Goal: Transaction & Acquisition: Purchase product/service

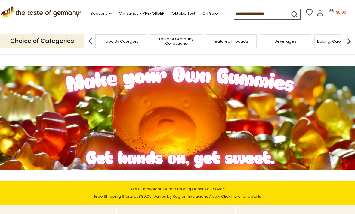
click at [140, 15] on link "Christmas - PRE-ORDER" at bounding box center [142, 13] width 46 height 7
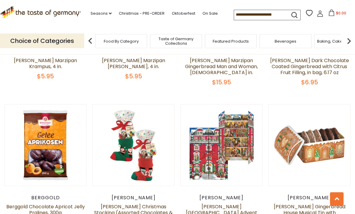
scroll to position [250, 0]
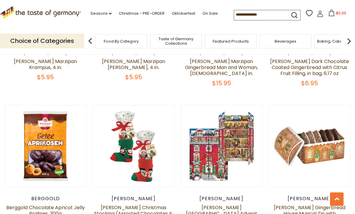
click at [270, 15] on input at bounding box center [259, 14] width 51 height 8
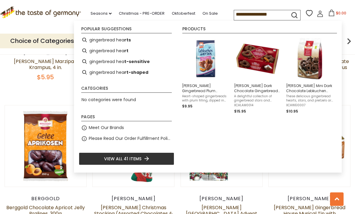
type input "**********"
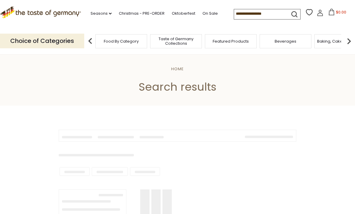
type input "**********"
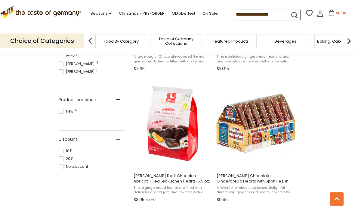
scroll to position [350, 0]
click at [186, 161] on button "Add to cart" at bounding box center [172, 162] width 79 height 13
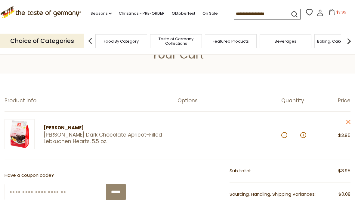
scroll to position [19, 0]
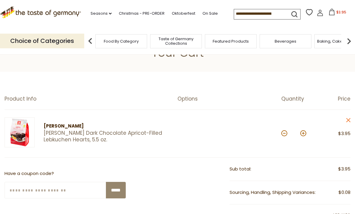
click at [310, 134] on div "Quantity: *" at bounding box center [298, 134] width 35 height 32
click at [305, 132] on button at bounding box center [303, 133] width 6 height 6
type input "*"
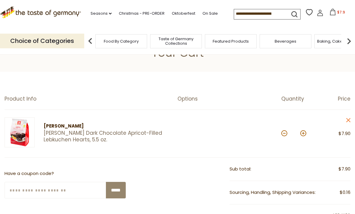
click at [306, 132] on button at bounding box center [303, 133] width 6 height 6
type input "*"
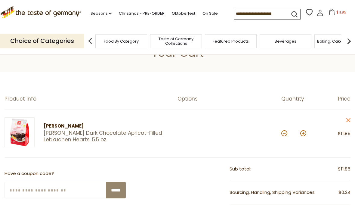
click at [306, 132] on button at bounding box center [303, 133] width 6 height 6
type input "*"
click at [305, 133] on button at bounding box center [303, 133] width 6 height 6
type input "*"
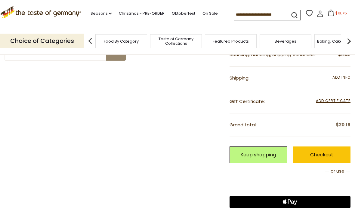
scroll to position [161, 0]
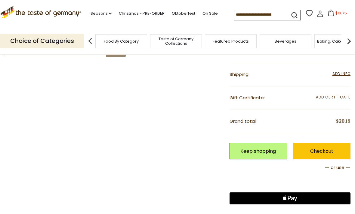
click at [268, 152] on link "Keep shopping" at bounding box center [257, 151] width 57 height 17
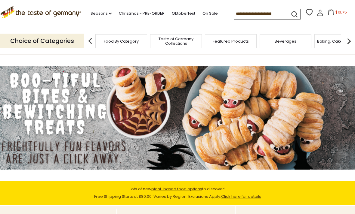
click at [202, 17] on link "On Sale" at bounding box center [209, 13] width 15 height 7
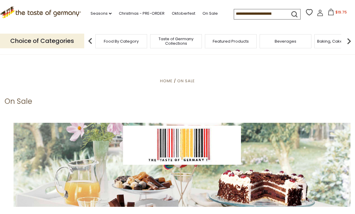
click at [256, 13] on input at bounding box center [259, 13] width 51 height 8
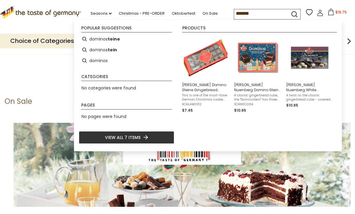
type input "*******"
click at [174, 64] on li "dominos" at bounding box center [126, 60] width 95 height 11
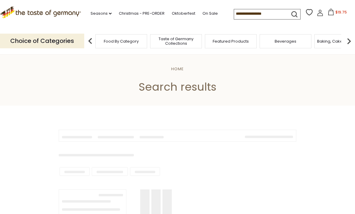
type input "*******"
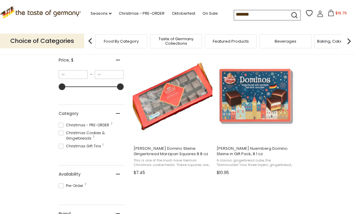
scroll to position [115, 0]
click at [172, 107] on img "Lambertz Domino Steine Gingerbread Marzipan Squares 8.8 oz" at bounding box center [173, 97] width 80 height 80
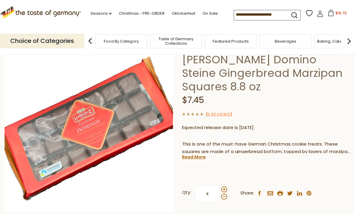
scroll to position [43, 0]
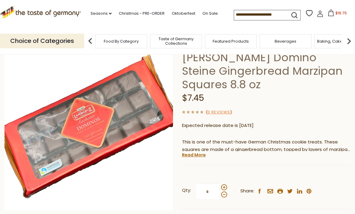
click at [226, 185] on div at bounding box center [224, 191] width 6 height 13
click at [220, 184] on input "*" at bounding box center [207, 192] width 25 height 17
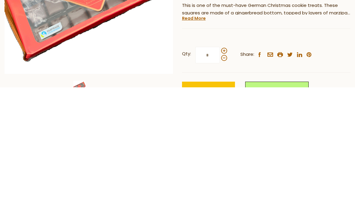
click at [226, 175] on span at bounding box center [224, 178] width 6 height 6
click at [220, 174] on input "*" at bounding box center [207, 182] width 25 height 17
click at [224, 182] on span at bounding box center [224, 185] width 6 height 6
click at [220, 174] on input "*" at bounding box center [207, 182] width 25 height 17
click at [226, 175] on span at bounding box center [224, 178] width 6 height 6
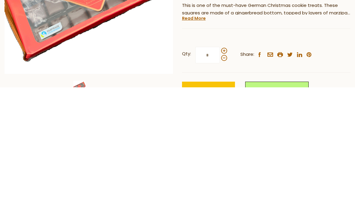
click at [220, 174] on input "*" at bounding box center [207, 182] width 25 height 17
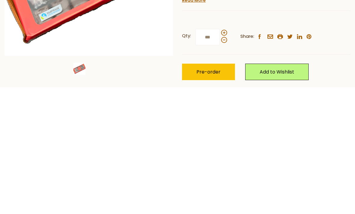
scroll to position [84, 0]
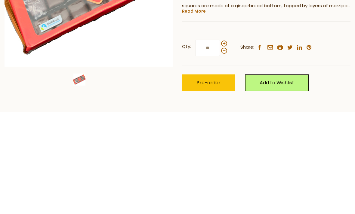
type input "*"
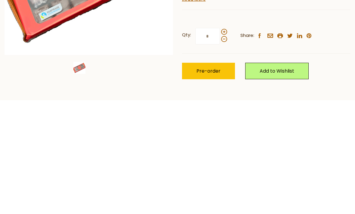
type input "*"
click at [288, 177] on link "Add to Wishlist" at bounding box center [276, 185] width 63 height 17
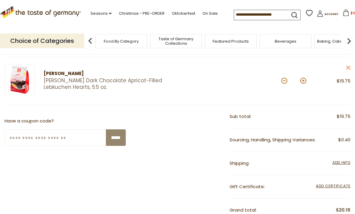
scroll to position [71, 0]
click at [286, 82] on button at bounding box center [284, 81] width 6 height 6
type input "*"
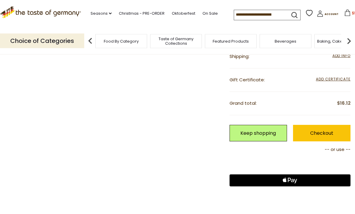
scroll to position [179, 0]
click at [267, 136] on link "Keep shopping" at bounding box center [257, 133] width 57 height 17
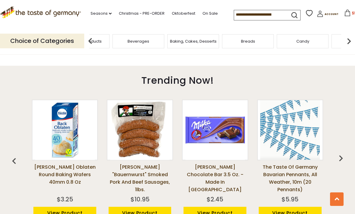
click at [109, 43] on div "Featured Products" at bounding box center [84, 41] width 52 height 14
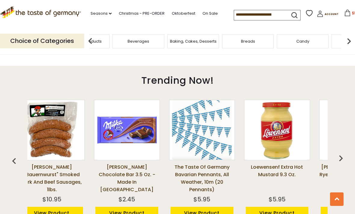
scroll to position [0, 68]
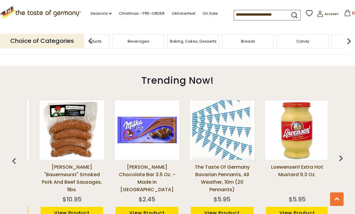
click at [96, 45] on img at bounding box center [90, 41] width 12 height 12
click at [101, 41] on span "Featured Products" at bounding box center [83, 41] width 36 height 5
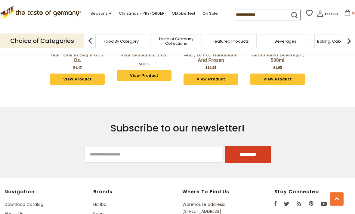
scroll to position [933, 0]
click at [152, 42] on span "Taste of Germany Collections" at bounding box center [176, 41] width 48 height 9
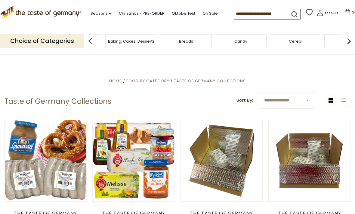
click at [155, 42] on span "Baking, Cakes, Desserts" at bounding box center [131, 41] width 47 height 5
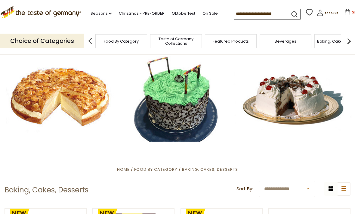
click at [350, 44] on img at bounding box center [349, 41] width 12 height 12
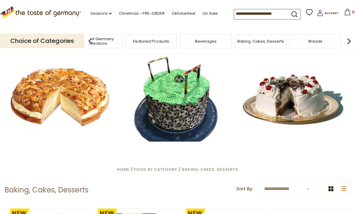
click at [351, 41] on img at bounding box center [349, 41] width 12 height 12
click at [166, 43] on div "Cereal" at bounding box center [140, 41] width 52 height 14
click at [111, 45] on div "Cereal" at bounding box center [85, 41] width 52 height 14
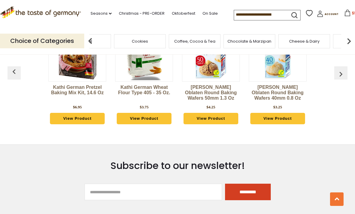
scroll to position [1603, 0]
